Goal: Book appointment/travel/reservation

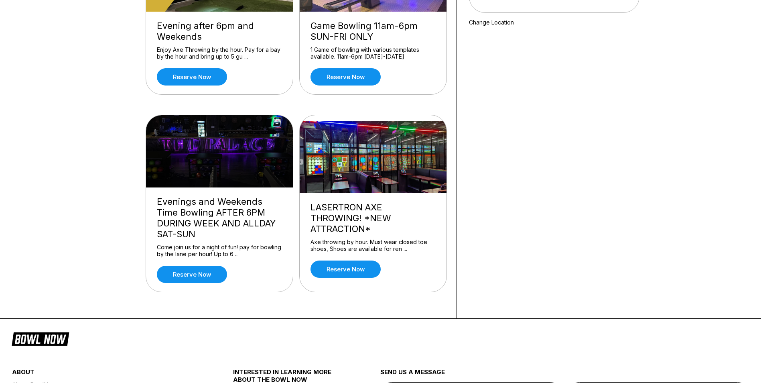
scroll to position [161, 0]
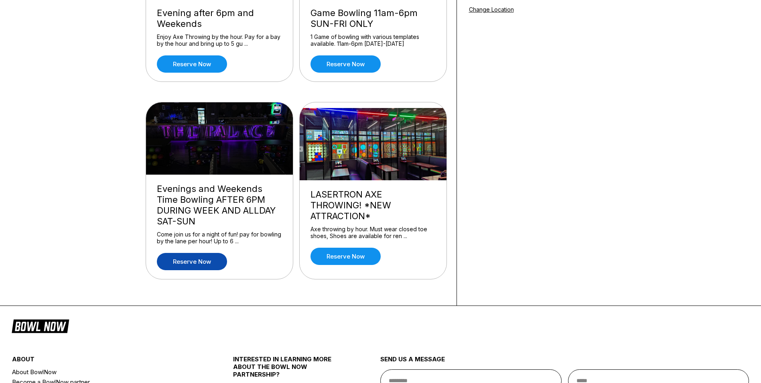
click at [205, 259] on link "Reserve now" at bounding box center [192, 261] width 70 height 17
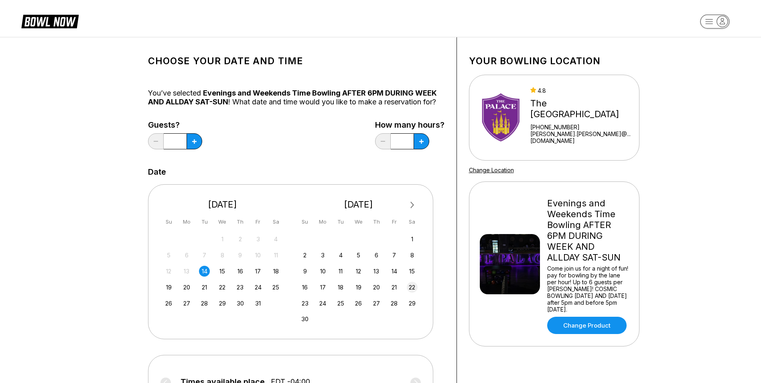
click at [413, 289] on div "22" at bounding box center [412, 287] width 11 height 11
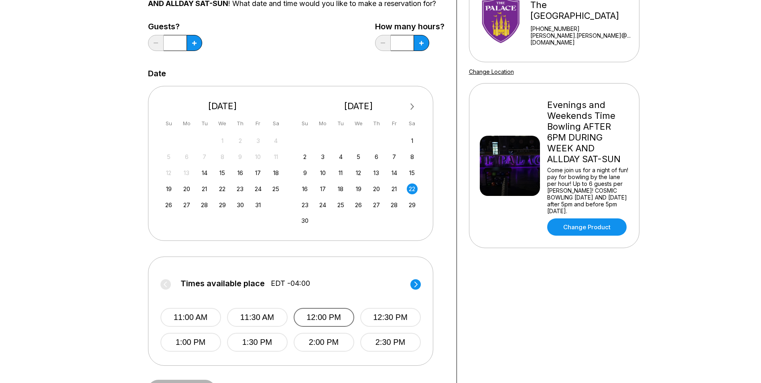
scroll to position [80, 0]
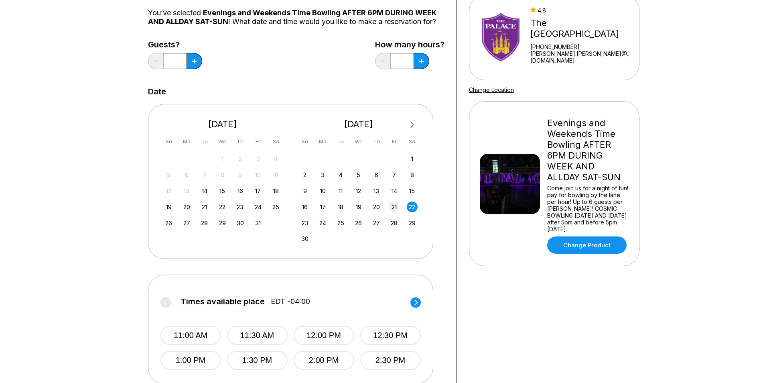
click at [394, 205] on div "21" at bounding box center [394, 206] width 11 height 11
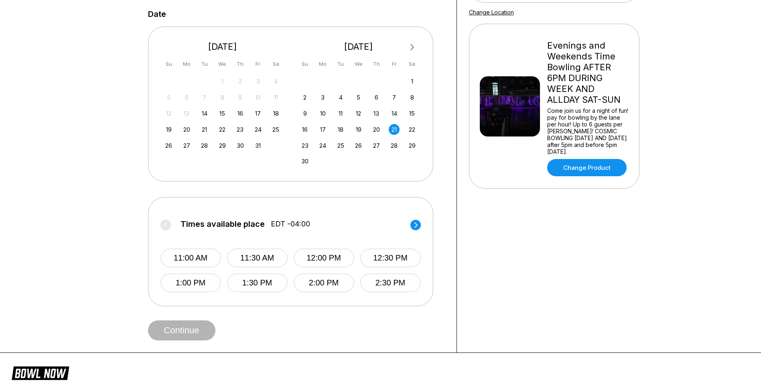
scroll to position [161, 0]
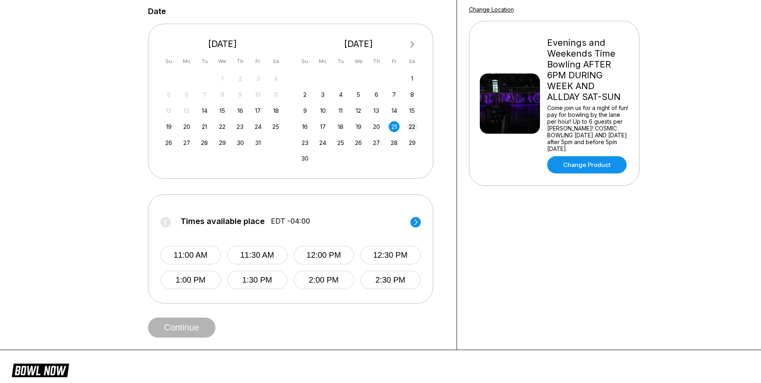
click at [413, 125] on div "22" at bounding box center [412, 126] width 11 height 11
click at [383, 282] on button "2:30 PM" at bounding box center [390, 279] width 61 height 19
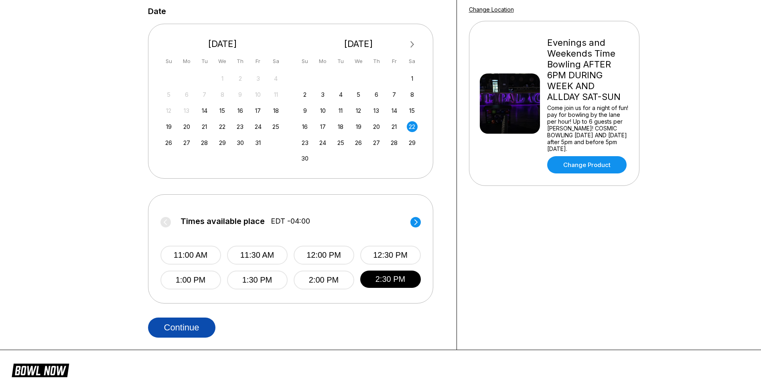
click at [172, 326] on button "Continue" at bounding box center [181, 327] width 67 height 20
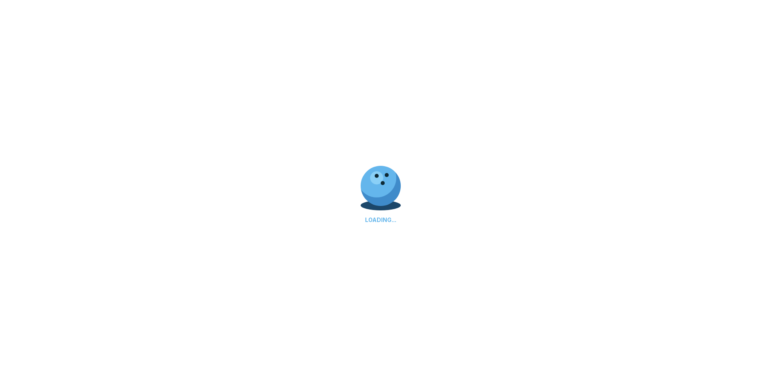
select select "**"
